Goal: Navigation & Orientation: Find specific page/section

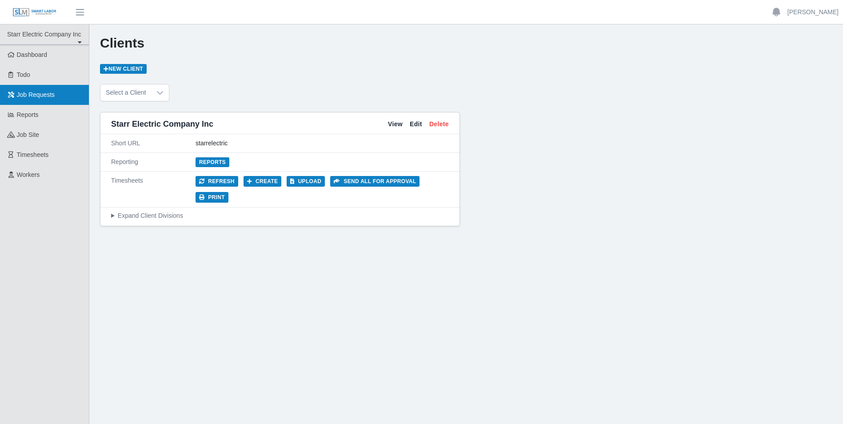
click at [38, 96] on span "Job Requests" at bounding box center [36, 94] width 38 height 7
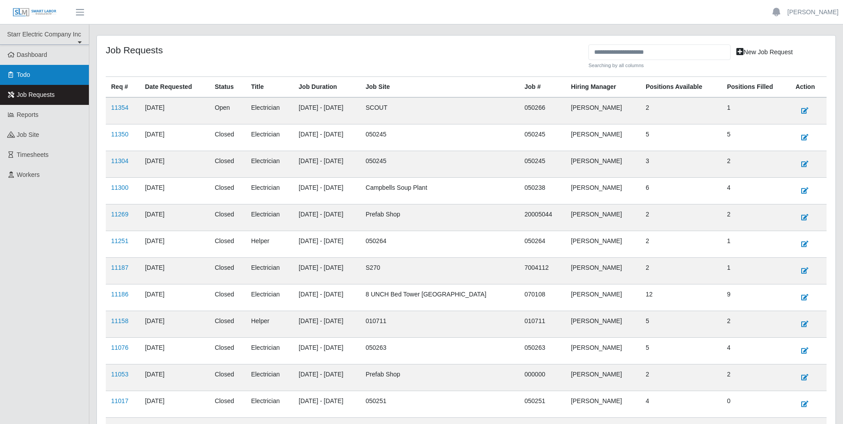
click at [27, 74] on span "Todo" at bounding box center [23, 74] width 13 height 7
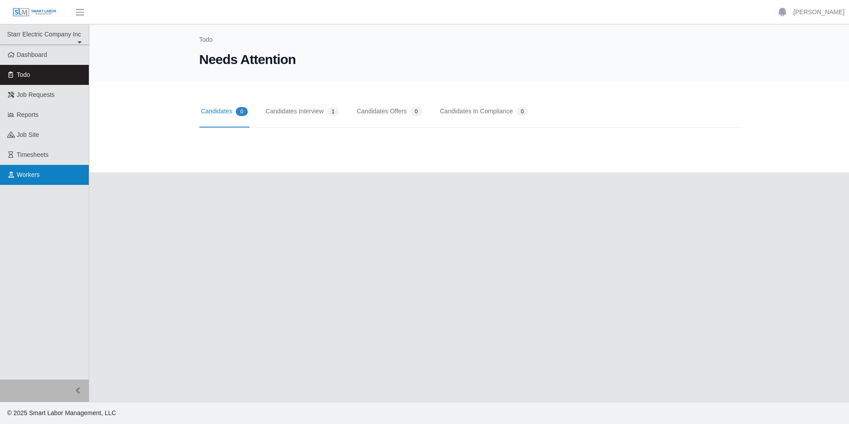
click at [34, 175] on span "Workers" at bounding box center [28, 174] width 23 height 7
